Goal: Download file/media

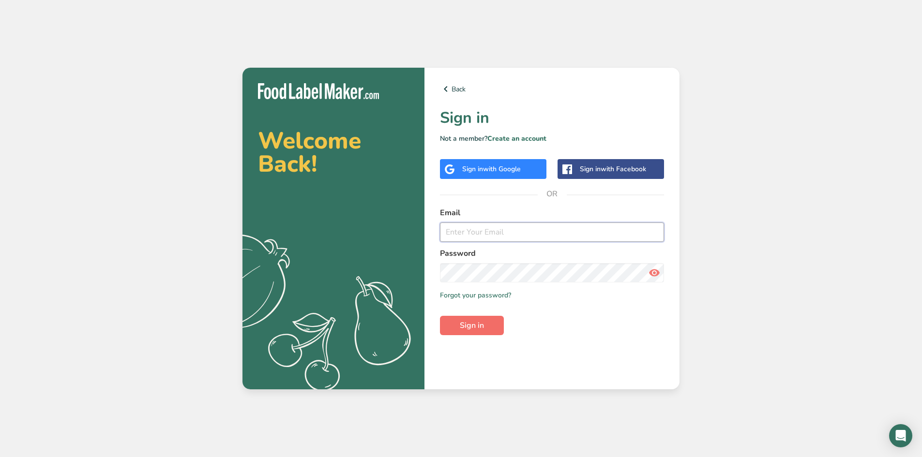
type input "[EMAIL_ADDRESS][DOMAIN_NAME]"
click at [484, 325] on button "Sign in" at bounding box center [472, 325] width 64 height 19
click at [480, 324] on span "Sign in" at bounding box center [472, 326] width 24 height 12
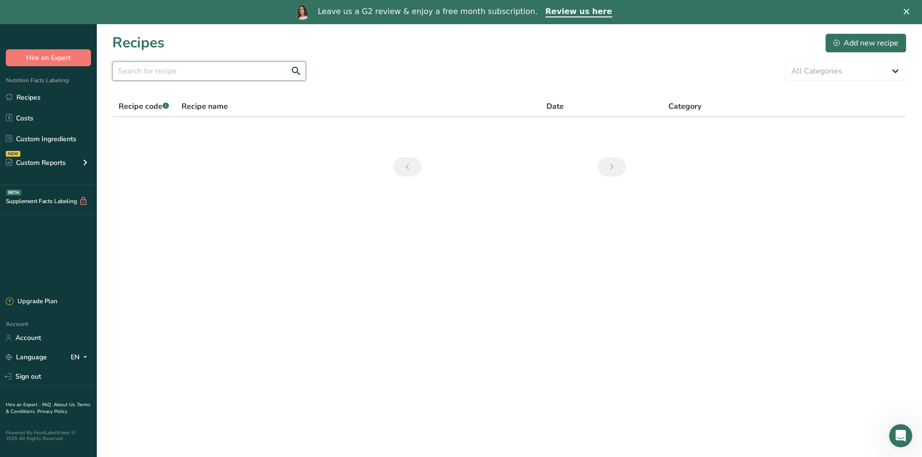
click at [217, 70] on input "text" at bounding box center [209, 70] width 194 height 19
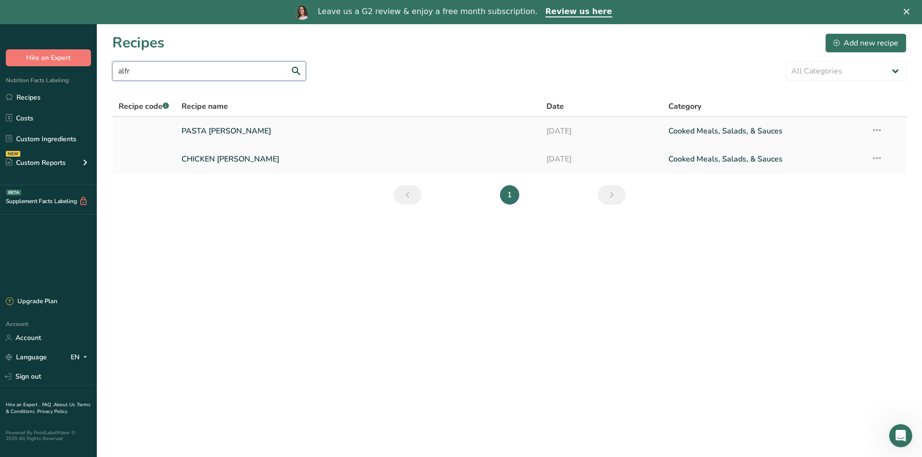
type input "alfr"
click at [224, 131] on link "PASTA [PERSON_NAME]" at bounding box center [358, 131] width 354 height 20
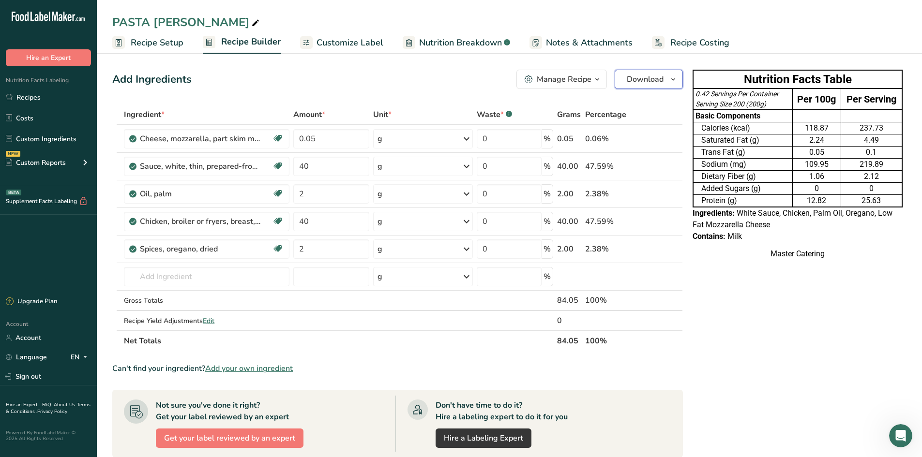
click at [676, 83] on icon "button" at bounding box center [673, 80] width 8 height 12
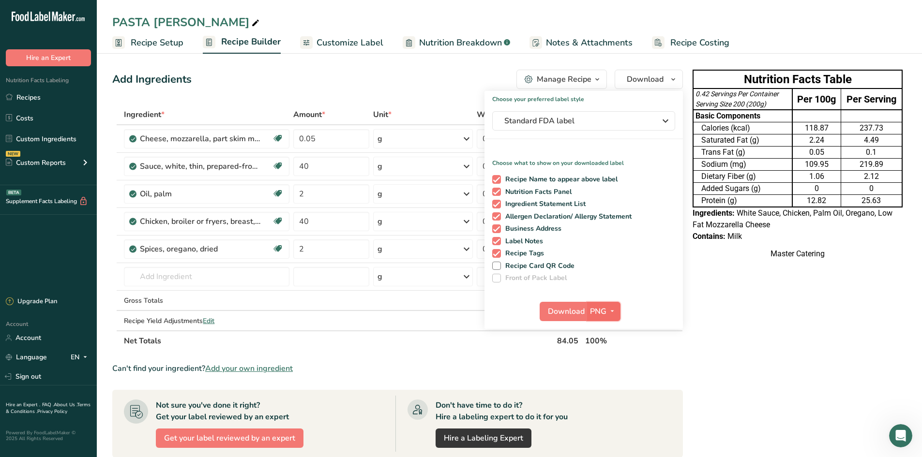
click at [608, 313] on icon "button" at bounding box center [612, 311] width 8 height 12
click at [607, 331] on link "PNG" at bounding box center [604, 331] width 31 height 16
click at [584, 316] on button "Download" at bounding box center [562, 311] width 47 height 19
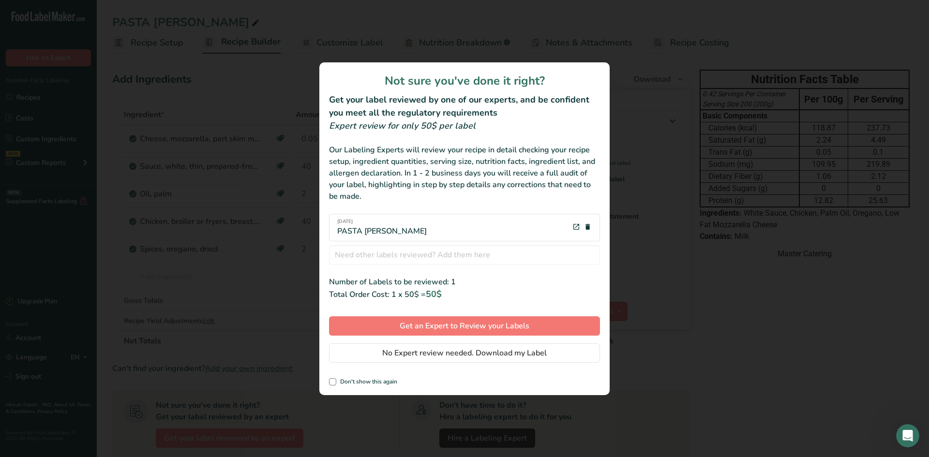
click at [689, 327] on div "review labels modal" at bounding box center [464, 228] width 929 height 457
click at [693, 325] on div "review labels modal" at bounding box center [464, 228] width 929 height 457
click at [341, 381] on span "Don't show this again" at bounding box center [366, 381] width 61 height 7
click at [335, 381] on input "Don't show this again" at bounding box center [332, 382] width 6 height 6
checkbox input "true"
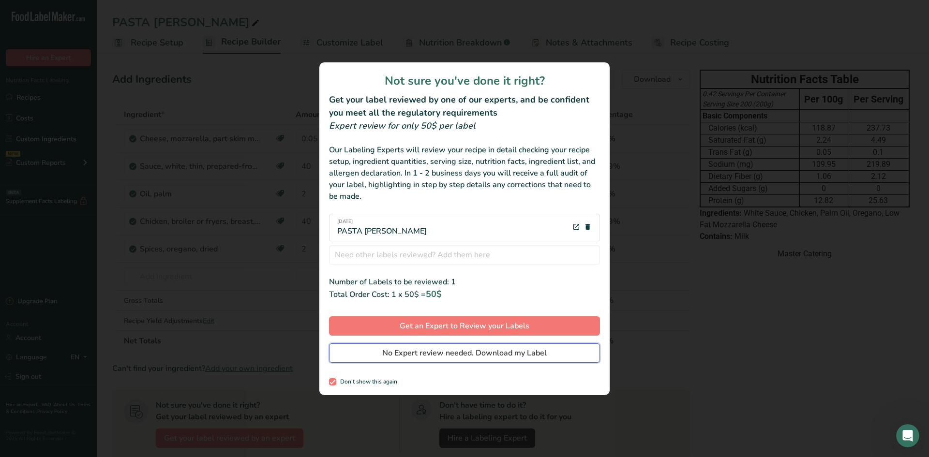
click at [479, 353] on span "No Expert review needed. Download my Label" at bounding box center [464, 353] width 164 height 12
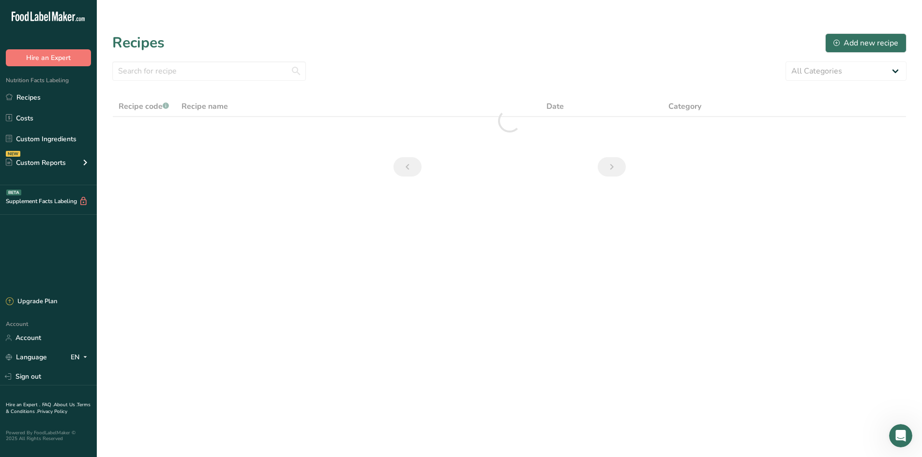
click at [186, 50] on section "Recipes Add new recipe All Categories Baked Goods [GEOGRAPHIC_DATA] Confectione…" at bounding box center [509, 108] width 825 height 168
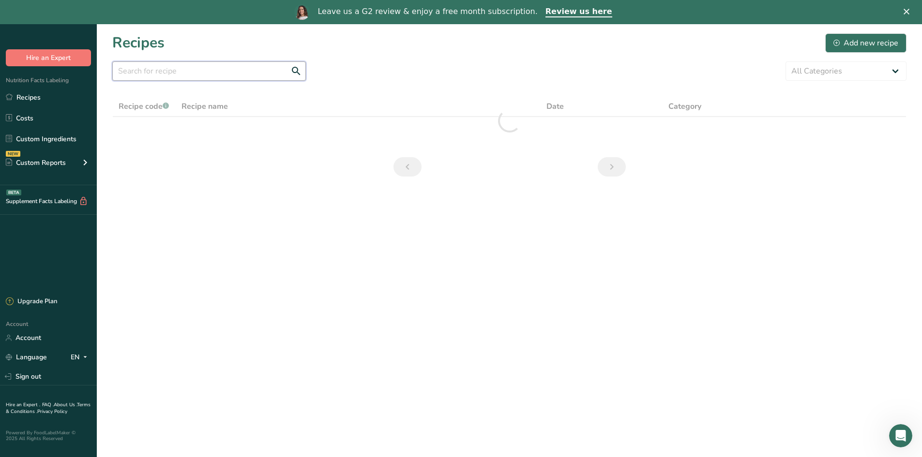
drag, startPoint x: 175, startPoint y: 64, endPoint x: 170, endPoint y: 73, distance: 9.5
click at [174, 66] on input "text" at bounding box center [209, 70] width 194 height 19
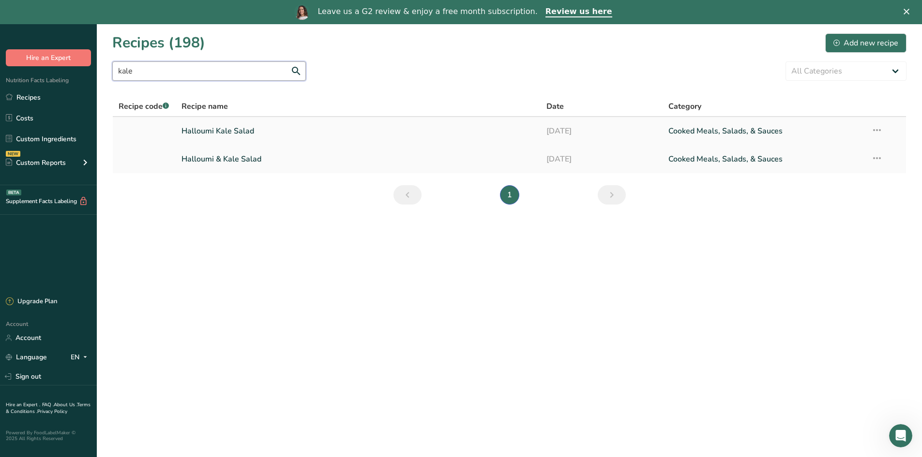
type input "kale"
click at [236, 131] on link "Halloumi Kale Salad" at bounding box center [358, 131] width 354 height 20
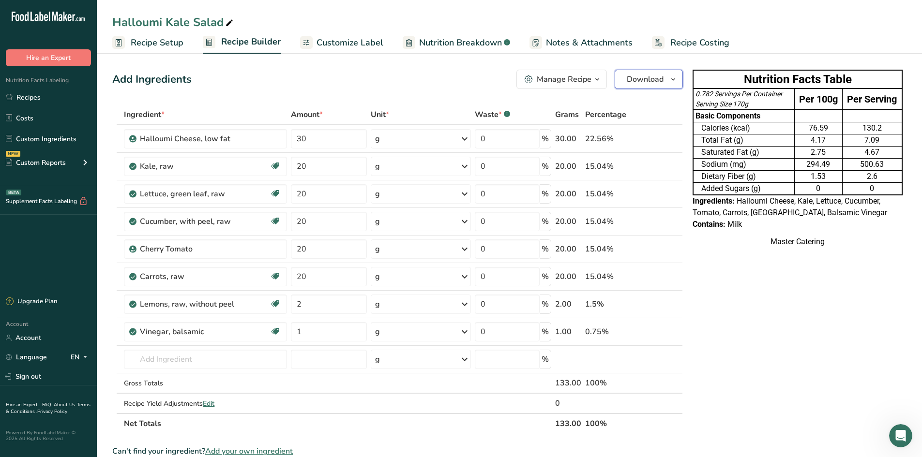
click at [677, 78] on span "button" at bounding box center [673, 80] width 12 height 12
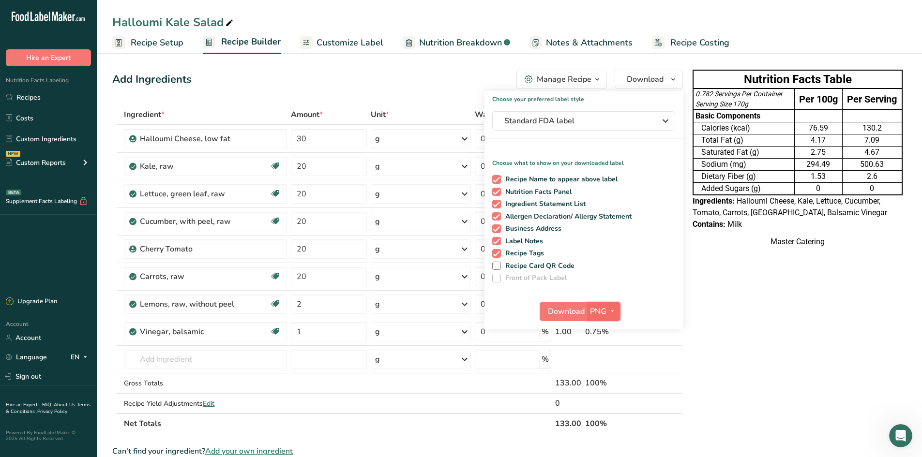
click at [610, 313] on icon "button" at bounding box center [612, 311] width 8 height 12
click at [572, 317] on button "Download" at bounding box center [562, 311] width 47 height 19
